Goal: Information Seeking & Learning: Learn about a topic

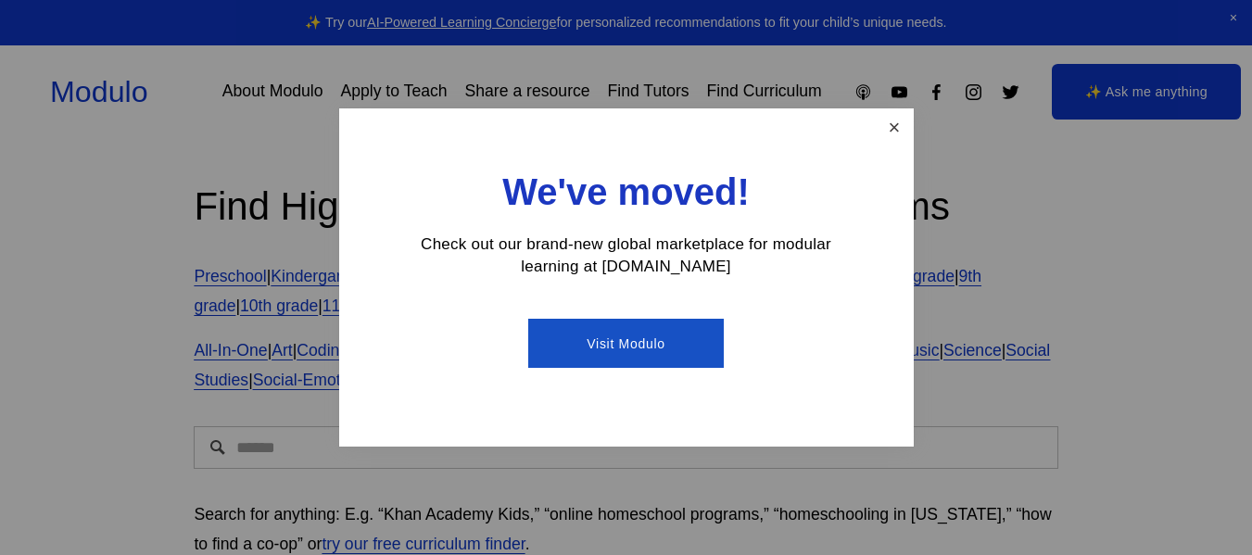
click at [899, 133] on link "Close" at bounding box center [893, 127] width 32 height 32
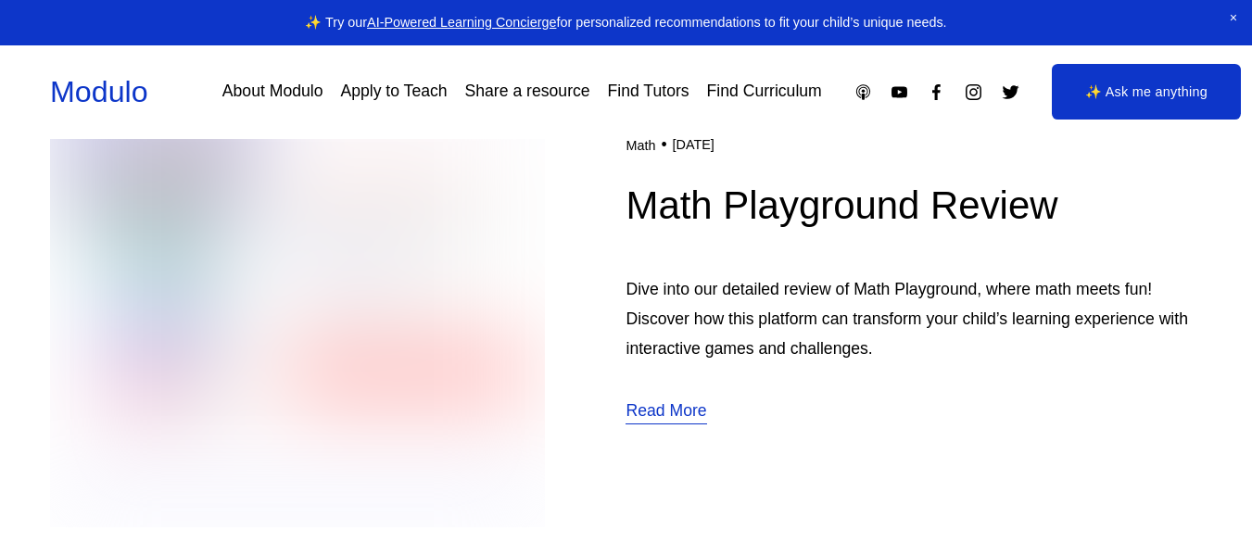
scroll to position [618, 0]
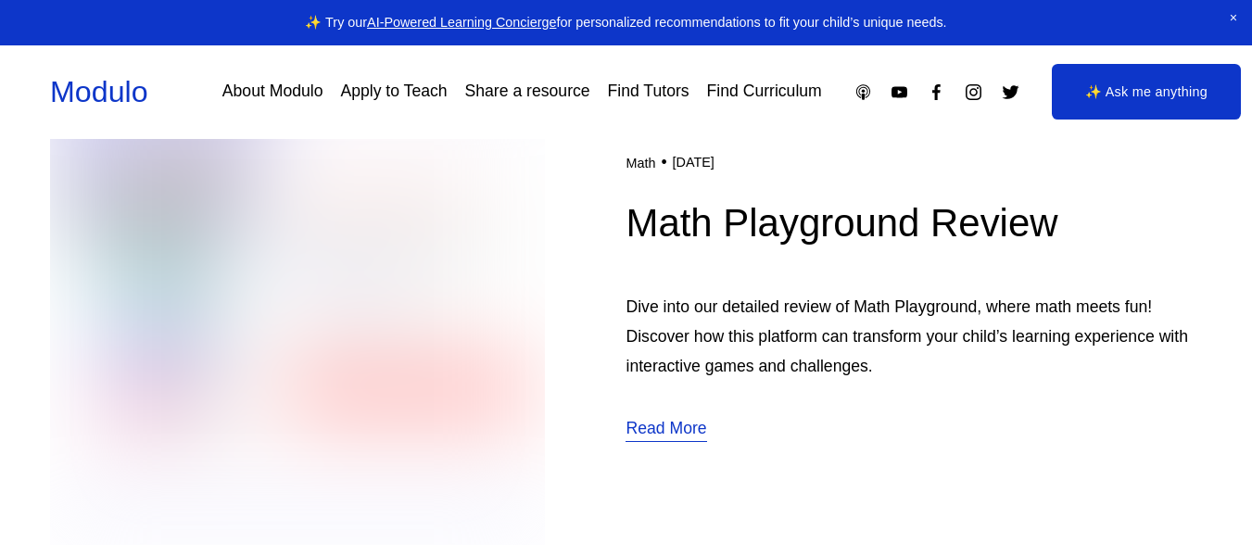
click at [457, 371] on img at bounding box center [297, 296] width 495 height 496
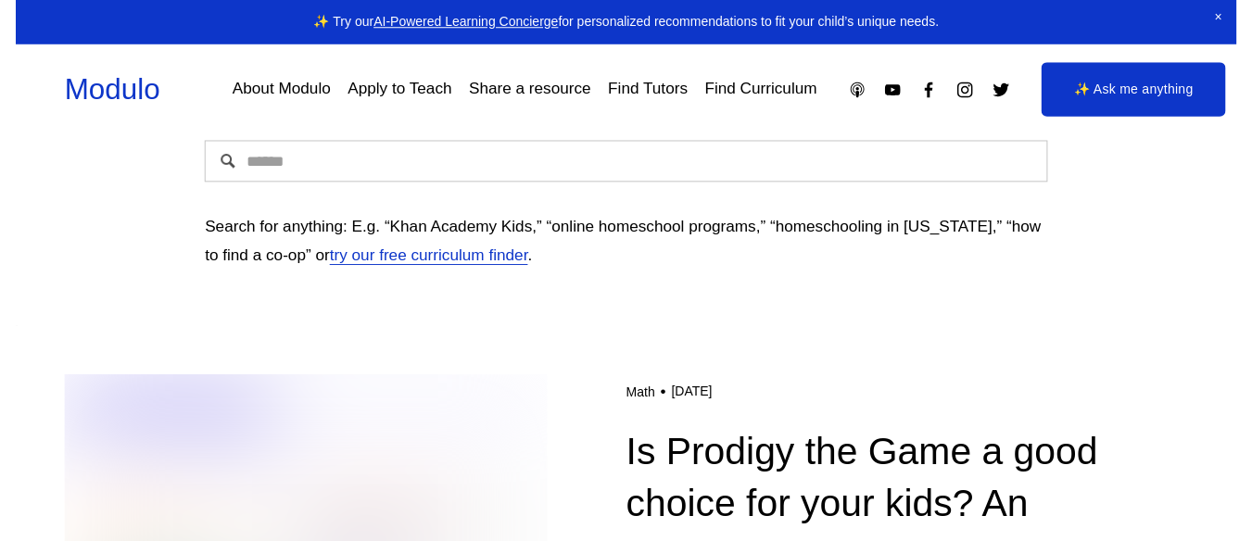
scroll to position [280, 0]
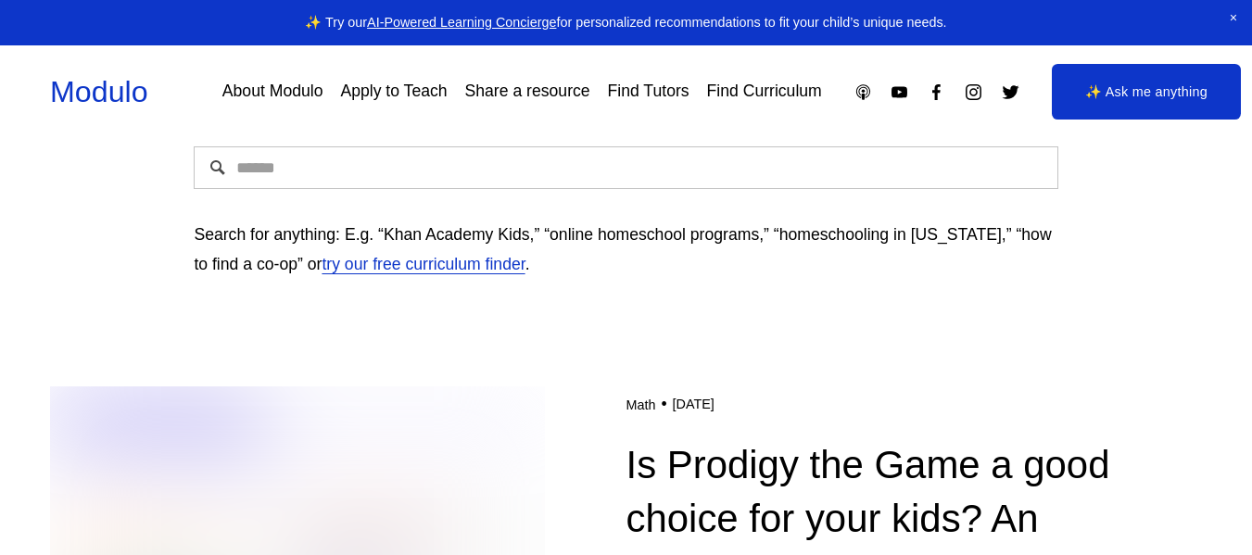
click at [388, 171] on input "Search" at bounding box center [625, 167] width 863 height 43
type input "*"
type input "**********"
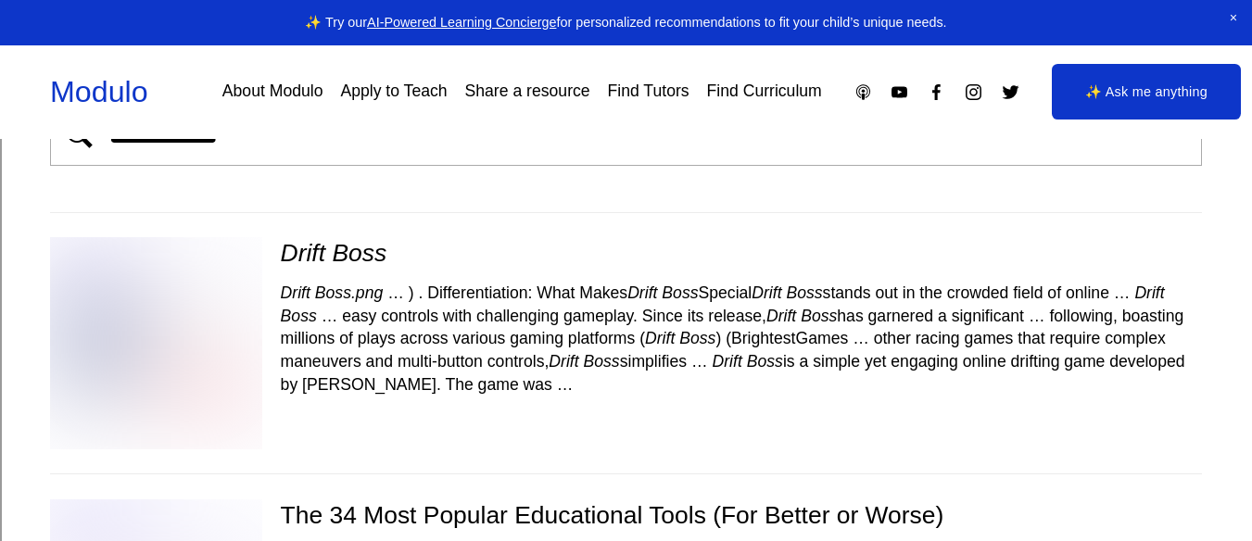
scroll to position [94, 0]
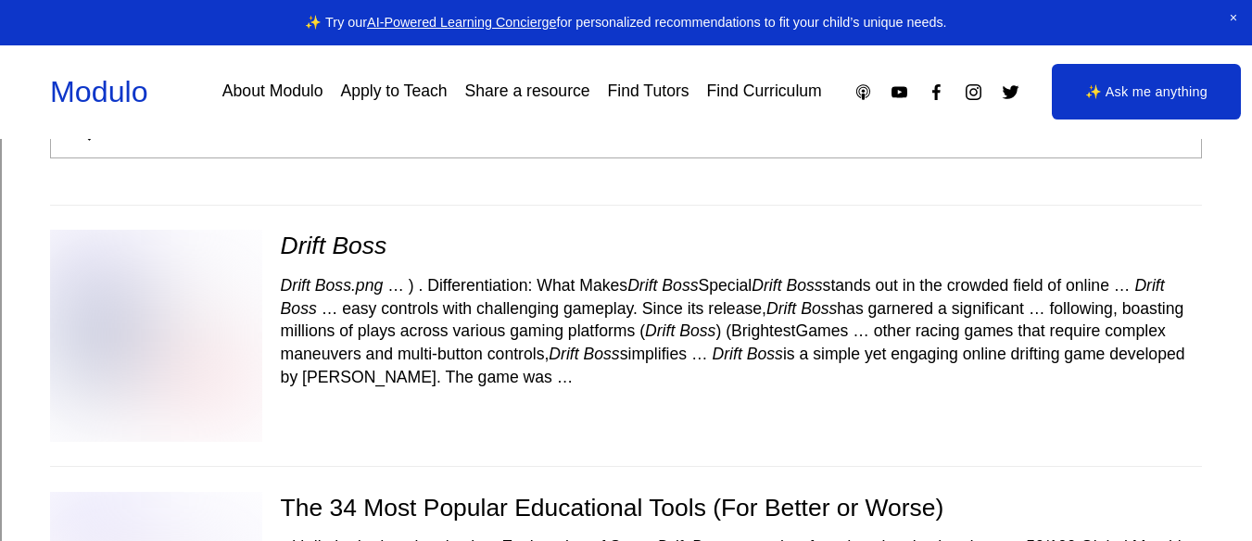
click at [207, 359] on img at bounding box center [155, 335] width 251 height 211
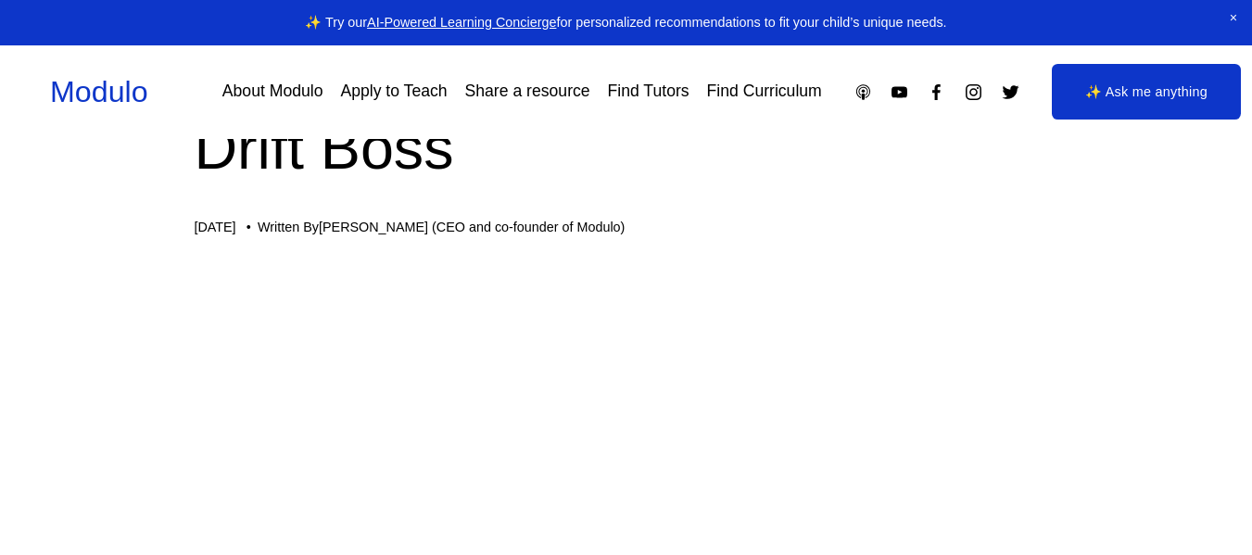
scroll to position [85, 0]
